Goal: Task Accomplishment & Management: Complete application form

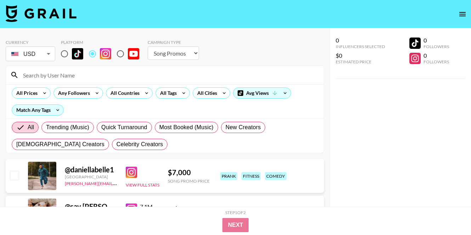
click at [191, 51] on select "Choose Type... Song Promos Brand Promos" at bounding box center [173, 52] width 51 height 13
select select "Brand"
click at [148, 46] on select "Choose Type... Song Promos Brand Promos" at bounding box center [173, 52] width 51 height 13
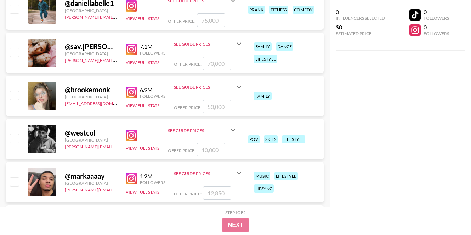
scroll to position [171, 0]
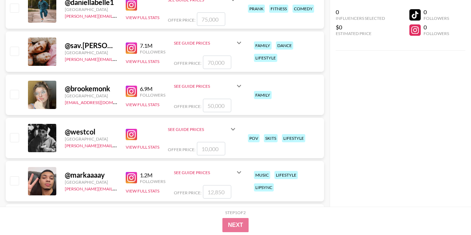
click at [237, 86] on icon at bounding box center [239, 86] width 4 height 2
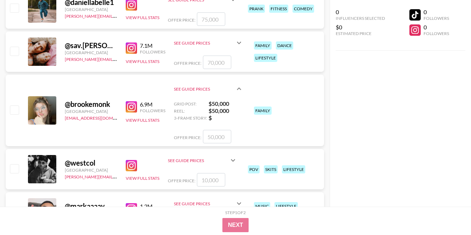
click at [237, 86] on icon at bounding box center [239, 89] width 8 height 8
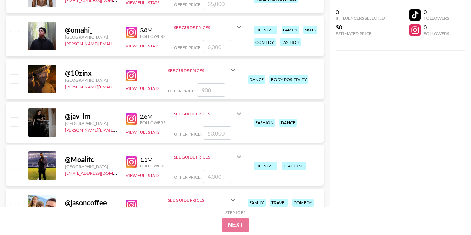
scroll to position [0, 0]
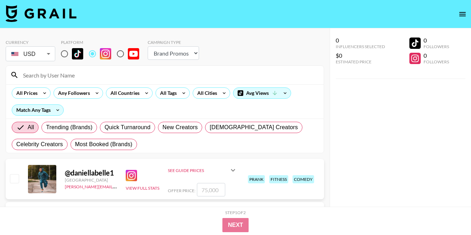
click at [190, 72] on input at bounding box center [169, 74] width 300 height 11
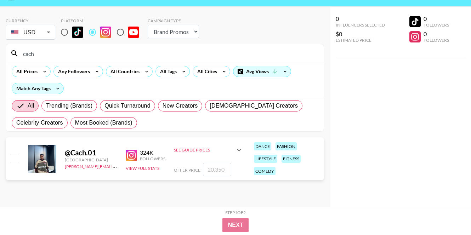
scroll to position [23, 0]
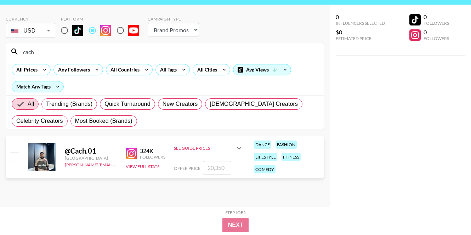
type input "cach"
click at [238, 149] on icon at bounding box center [239, 148] width 4 height 2
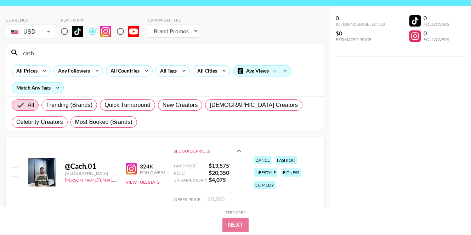
scroll to position [0, 0]
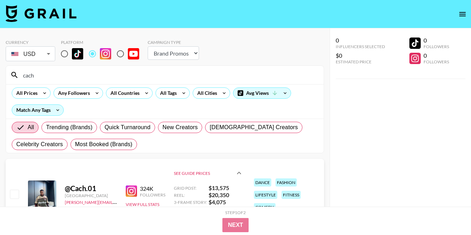
click at [63, 54] on input "radio" at bounding box center [64, 53] width 15 height 15
radio input "true"
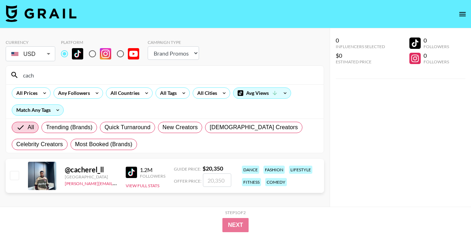
click at [95, 77] on input "cach" at bounding box center [169, 74] width 300 height 11
type input "c"
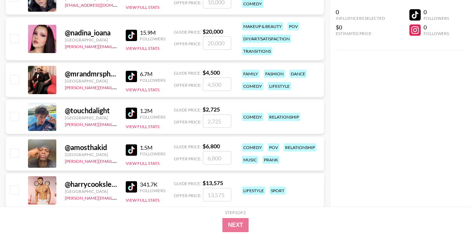
scroll to position [3966, 0]
click at [221, 180] on strong "$ 13,575" at bounding box center [212, 182] width 21 height 7
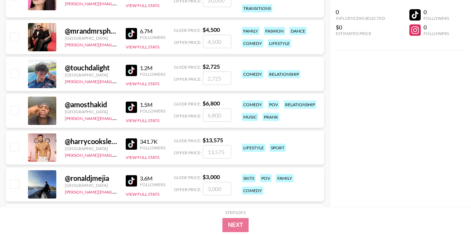
click at [226, 154] on input "number" at bounding box center [217, 151] width 28 height 13
click at [244, 160] on div "@ harrycooksley8 [GEOGRAPHIC_DATA] [PERSON_NAME][EMAIL_ADDRESS][DOMAIN_NAME] 34…" at bounding box center [165, 148] width 318 height 34
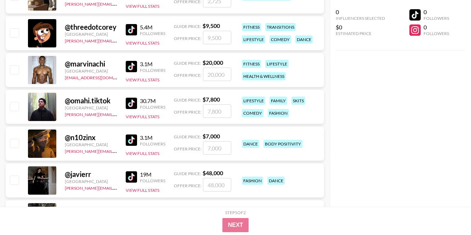
scroll to position [0, 0]
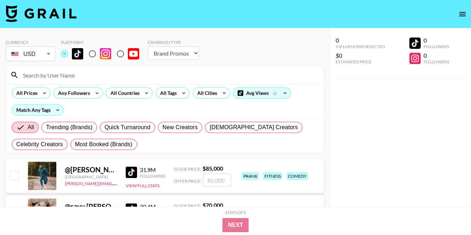
click at [462, 15] on icon "open drawer" at bounding box center [462, 14] width 8 height 8
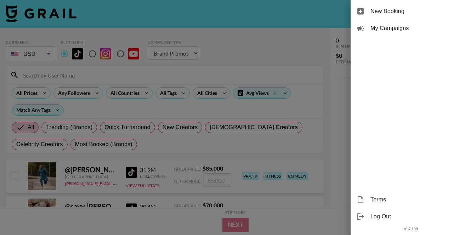
click at [399, 7] on span "New Booking" at bounding box center [417, 11] width 95 height 8
click at [394, 27] on span "My Campaigns" at bounding box center [417, 28] width 95 height 8
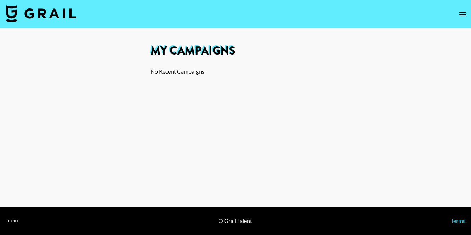
click at [462, 12] on icon "open drawer" at bounding box center [462, 14] width 6 height 4
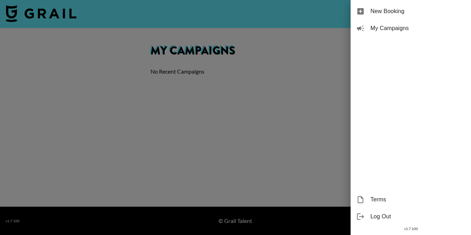
click at [272, 48] on div at bounding box center [235, 117] width 471 height 235
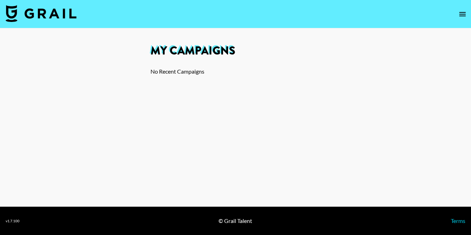
click at [35, 18] on img at bounding box center [41, 13] width 71 height 17
select select "Song"
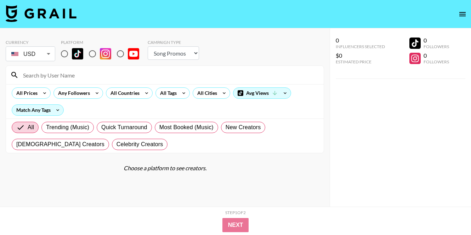
click at [82, 71] on input at bounding box center [169, 74] width 300 height 11
drag, startPoint x: 64, startPoint y: 52, endPoint x: 94, endPoint y: 100, distance: 56.7
click at [64, 52] on input "radio" at bounding box center [64, 53] width 15 height 15
radio input "true"
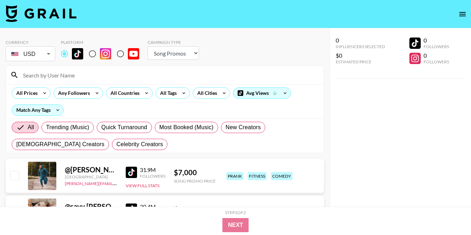
click at [99, 172] on div "@ [PERSON_NAME].[PERSON_NAME]" at bounding box center [91, 169] width 52 height 9
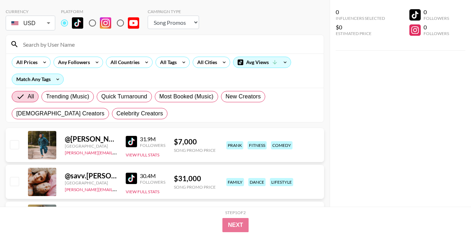
scroll to position [35, 0]
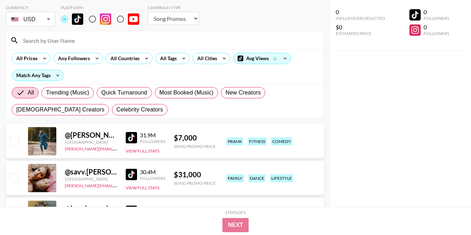
click at [16, 142] on input "checkbox" at bounding box center [14, 140] width 8 height 8
checkbox input "true"
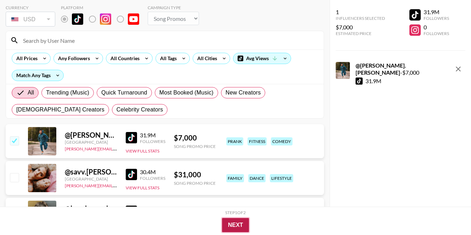
click at [233, 226] on button "Next" at bounding box center [235, 225] width 27 height 14
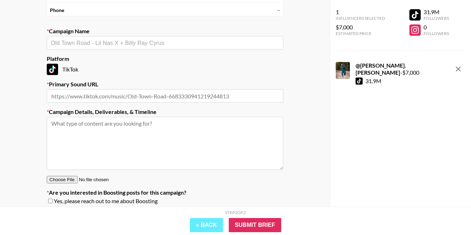
scroll to position [87, 0]
select select "Song"
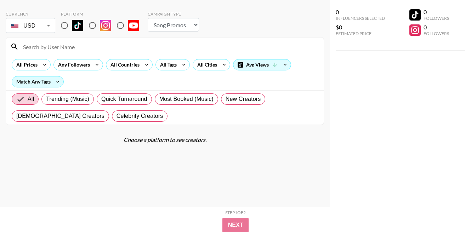
scroll to position [0, 0]
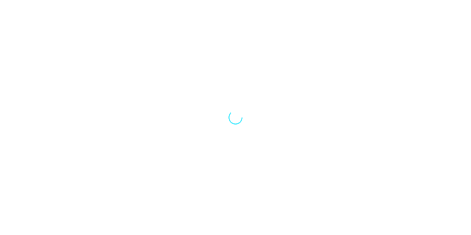
select select "Song"
